Goal: Information Seeking & Learning: Find specific fact

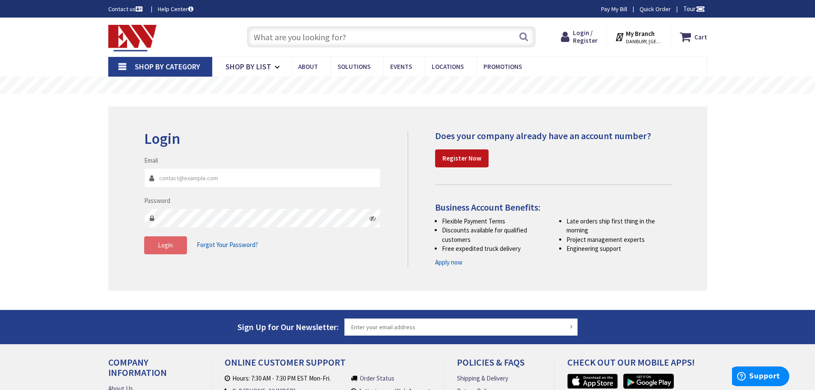
type input "[EMAIL_ADDRESS][DOMAIN_NAME]"
click at [173, 253] on button "Login" at bounding box center [165, 245] width 43 height 18
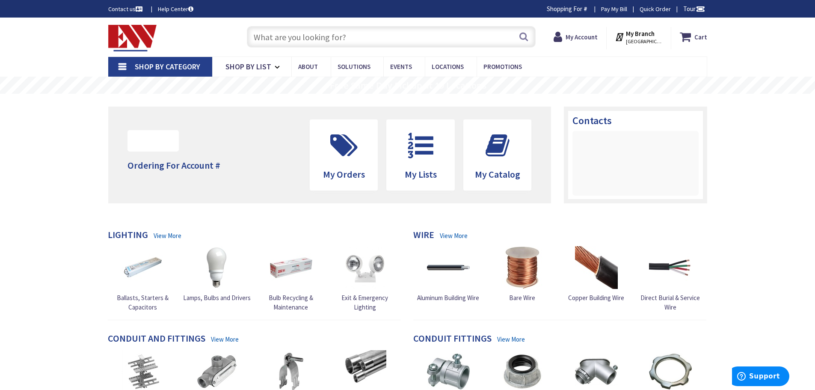
click at [270, 31] on input "text" at bounding box center [391, 36] width 289 height 21
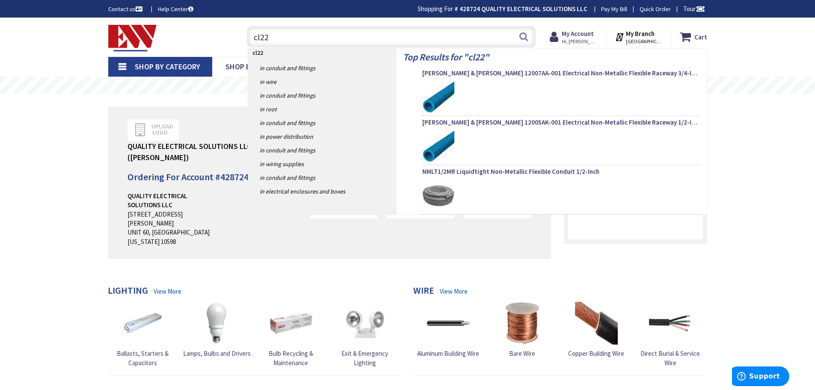
type input "cl225"
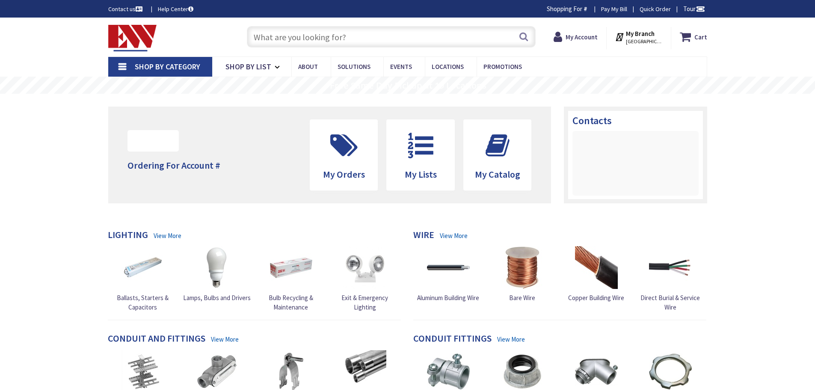
click at [304, 40] on input "text" at bounding box center [391, 36] width 289 height 21
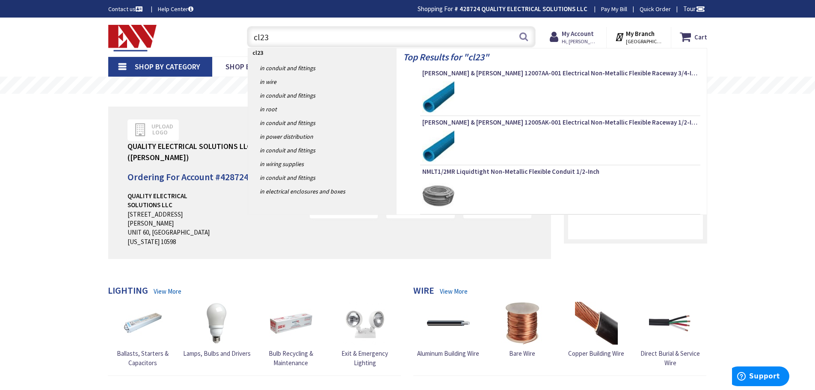
type input "cl235"
